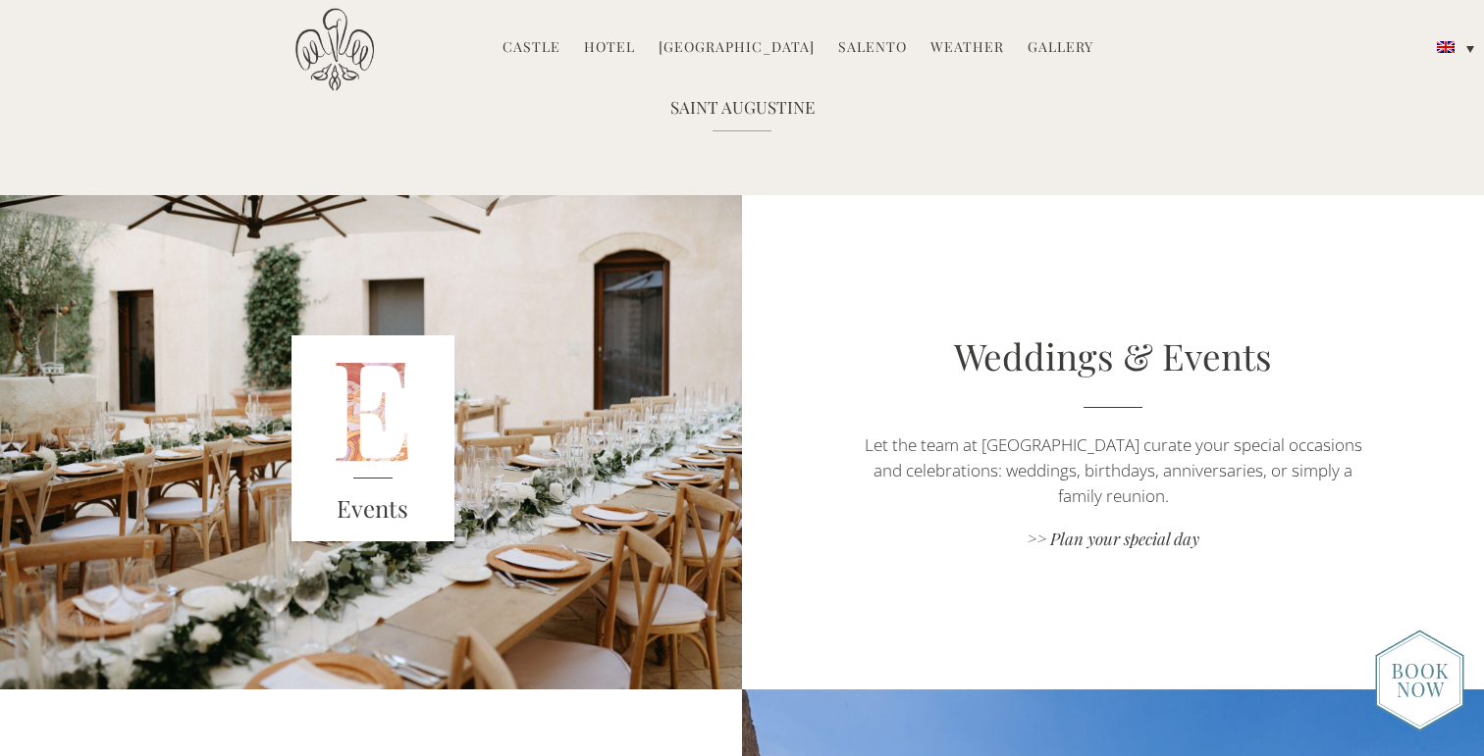
scroll to position [2644, 0]
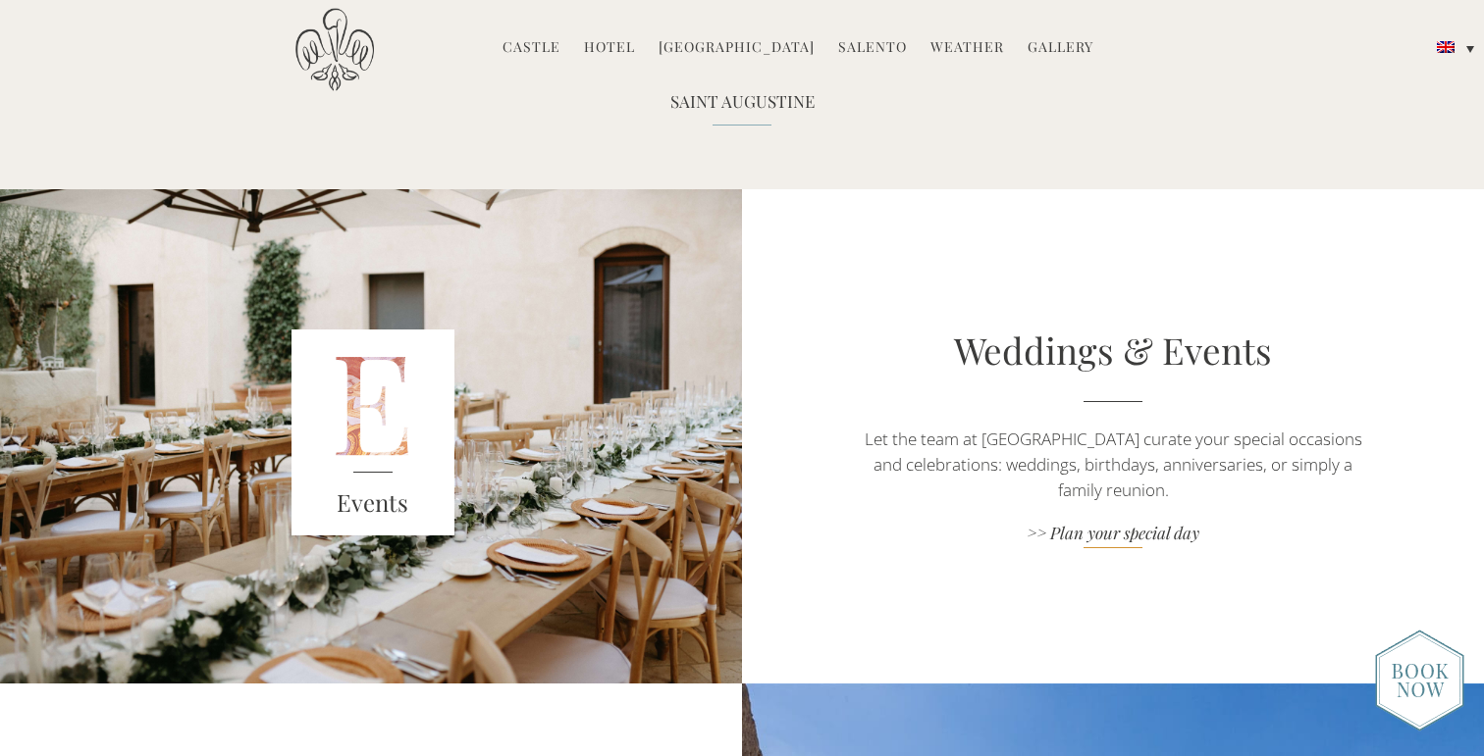
click at [1073, 526] on link ">> Plan your special day" at bounding box center [1112, 535] width 519 height 26
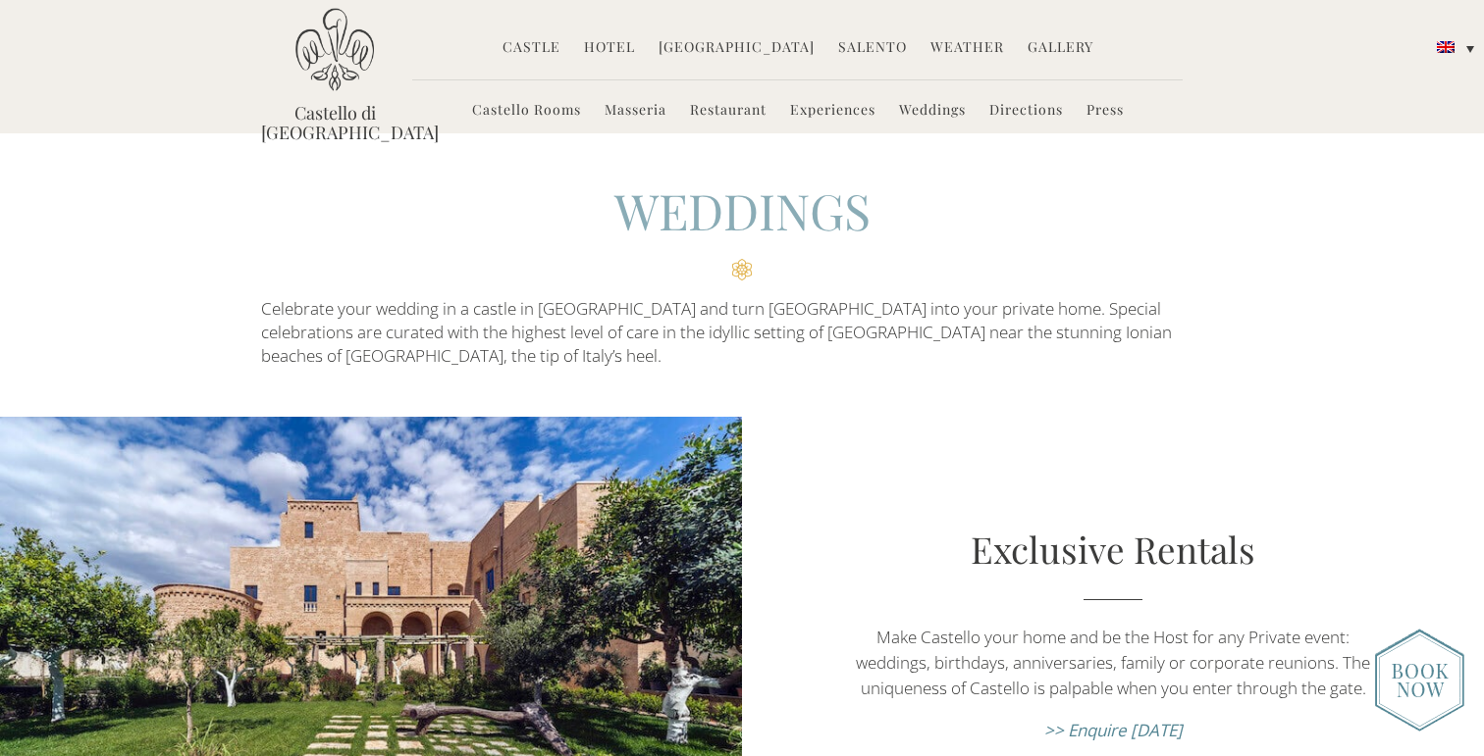
click at [299, 125] on div "Castello di Ugento MENU" at bounding box center [334, 78] width 147 height 141
click at [299, 120] on link "Castello di [GEOGRAPHIC_DATA]" at bounding box center [334, 122] width 147 height 39
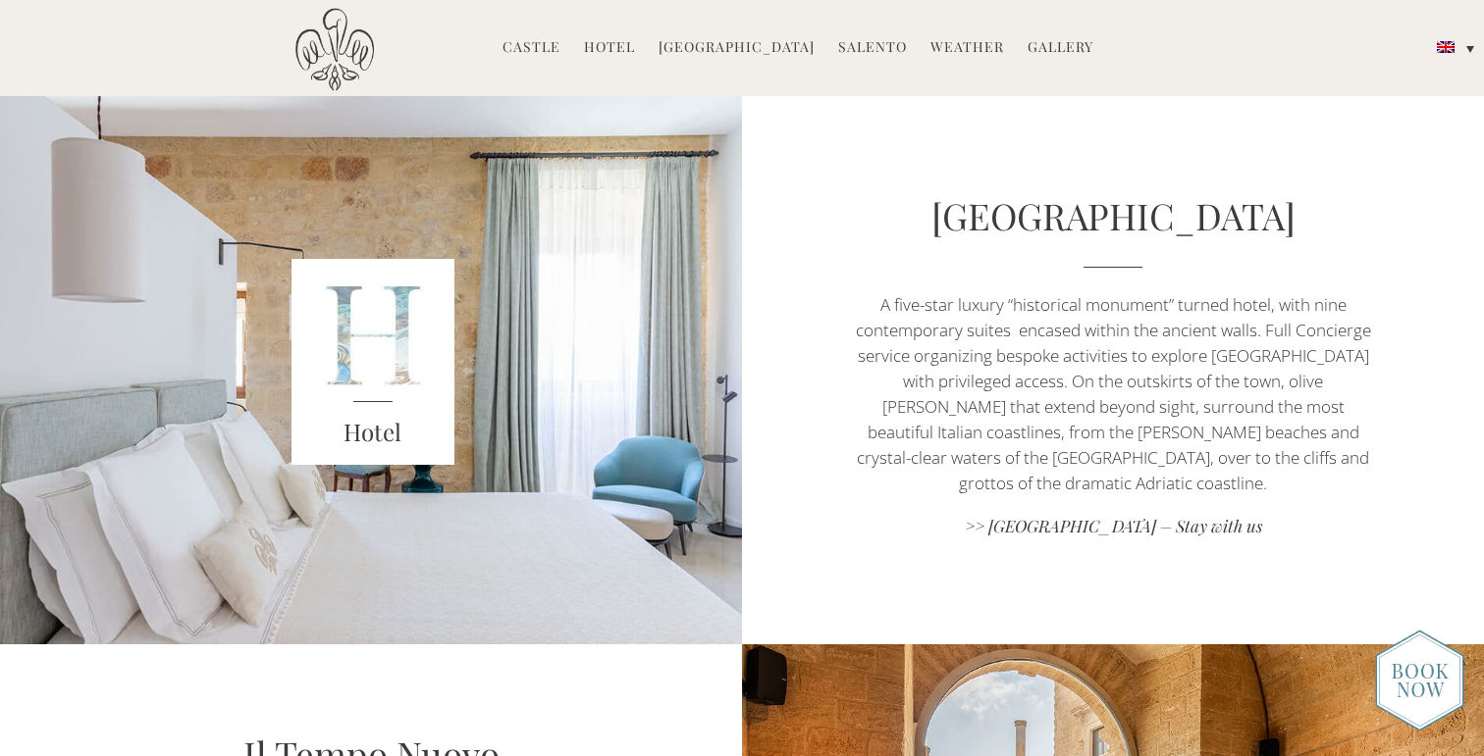
scroll to position [750, 0]
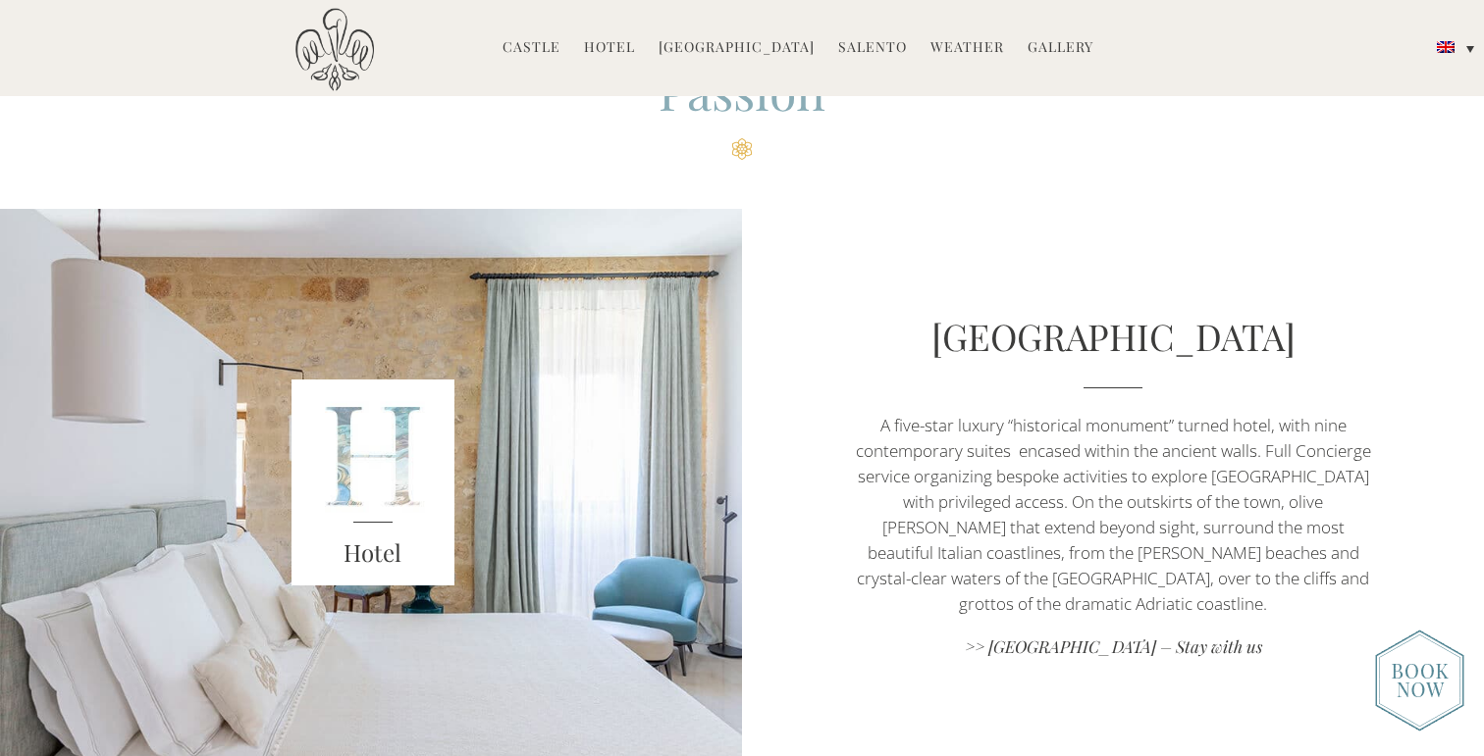
drag, startPoint x: 912, startPoint y: 352, endPoint x: 1214, endPoint y: 353, distance: 301.2
click at [1214, 353] on div "[GEOGRAPHIC_DATA]" at bounding box center [1112, 350] width 519 height 78
copy link "Castello di [GEOGRAPHIC_DATA]"
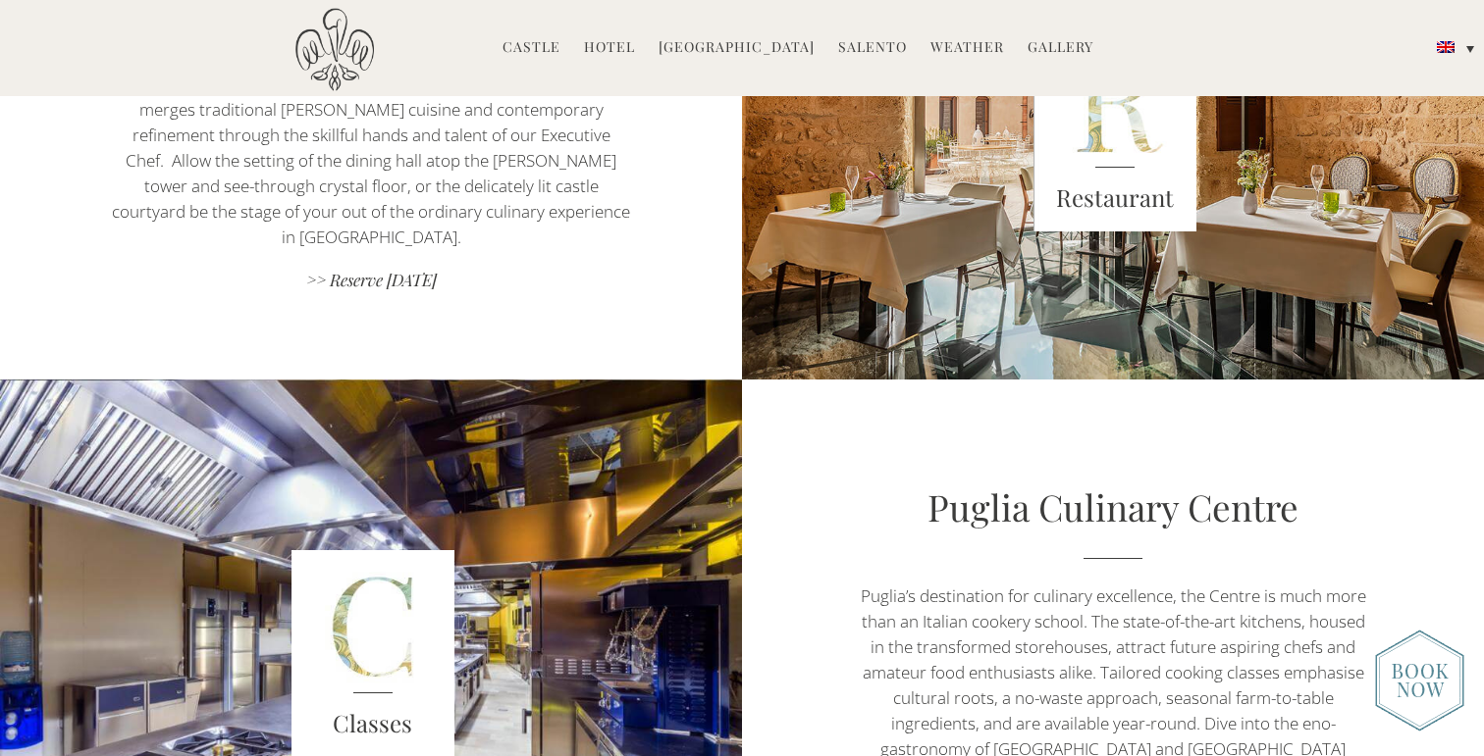
scroll to position [1693, 0]
